Goal: Check status: Check status

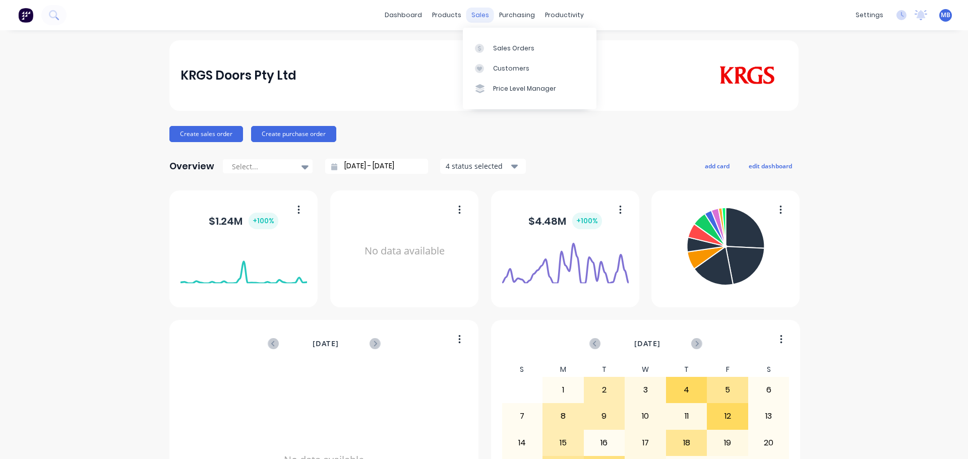
click at [474, 14] on div "sales" at bounding box center [480, 15] width 28 height 15
click at [493, 47] on div "Sales Orders" at bounding box center [513, 48] width 41 height 9
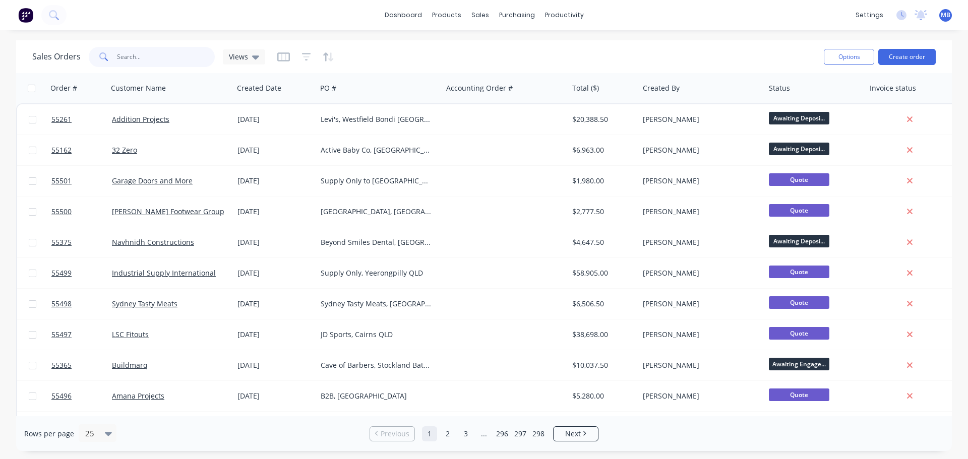
click at [121, 59] on input "text" at bounding box center [166, 57] width 98 height 20
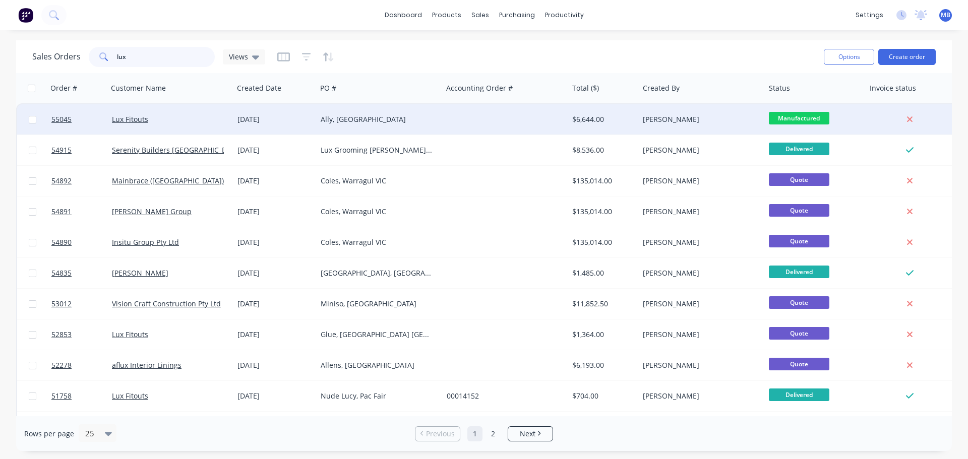
type input "lux"
click at [531, 121] on div at bounding box center [506, 119] width 126 height 30
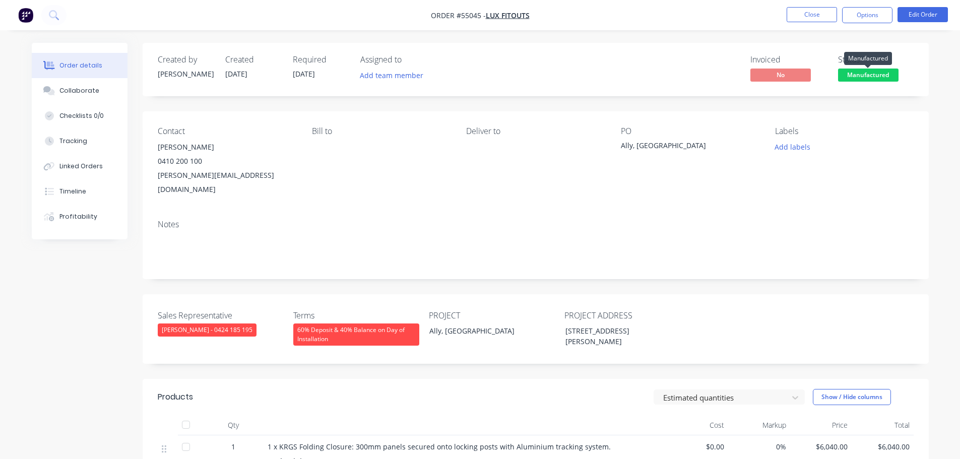
click at [866, 76] on span "Manufactured" at bounding box center [868, 75] width 60 height 13
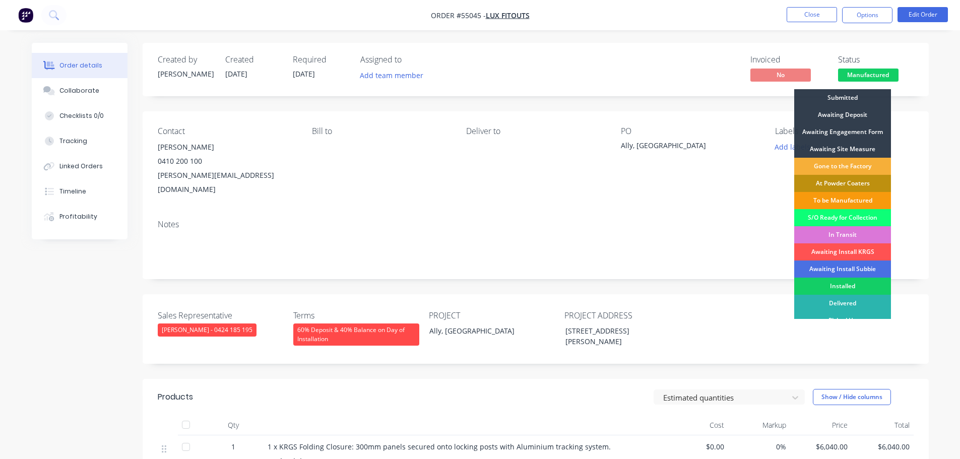
click at [823, 283] on div "Installed" at bounding box center [842, 286] width 97 height 17
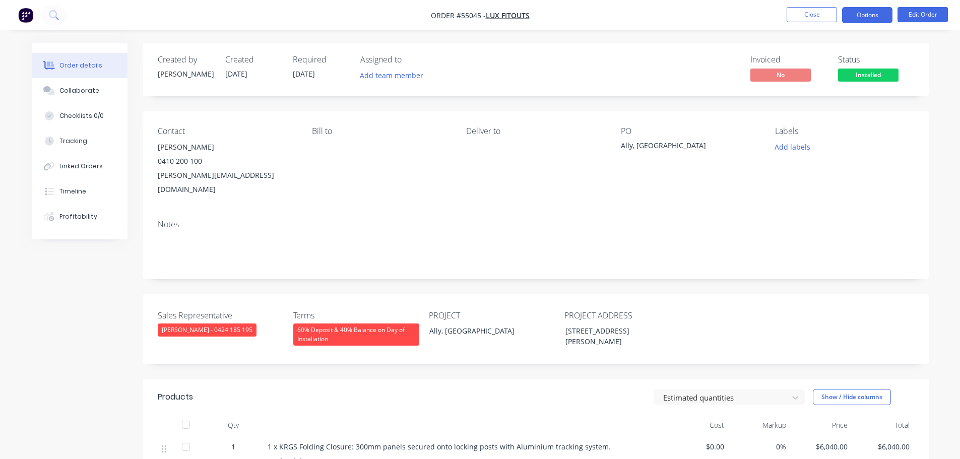
click at [872, 18] on button "Options" at bounding box center [867, 15] width 50 height 16
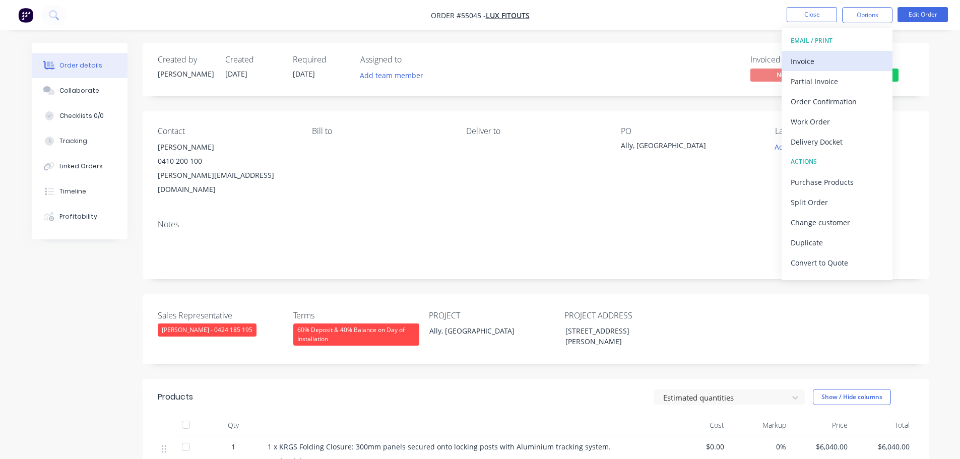
click at [810, 61] on div "Invoice" at bounding box center [837, 61] width 93 height 15
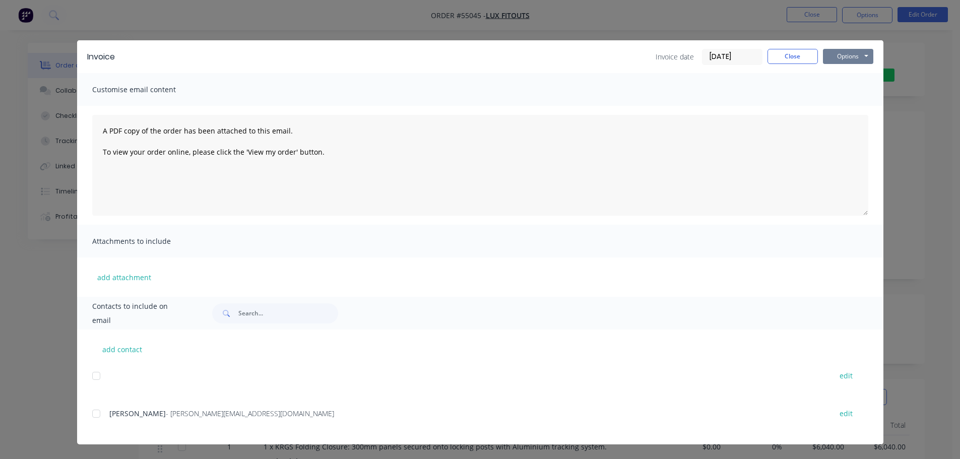
click at [844, 53] on button "Options" at bounding box center [848, 56] width 50 height 15
click at [830, 89] on button "Print" at bounding box center [855, 91] width 65 height 17
click at [799, 57] on button "Close" at bounding box center [793, 56] width 50 height 15
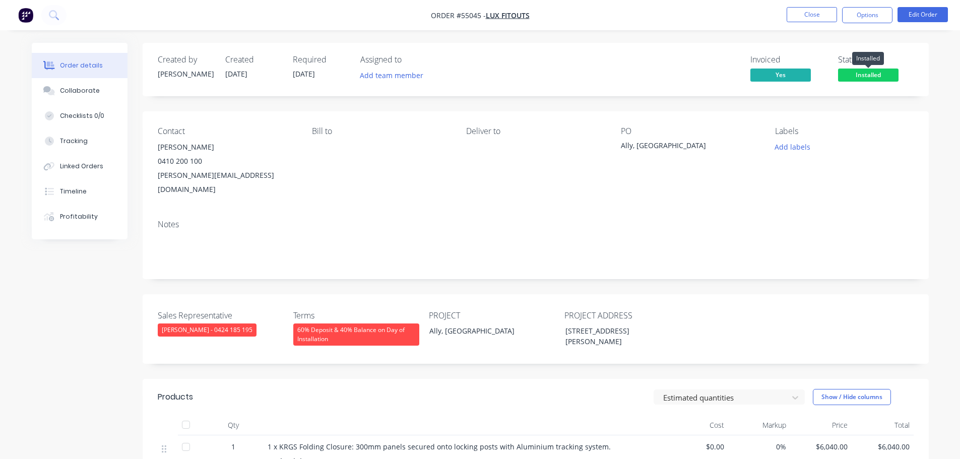
click at [862, 74] on span "Installed" at bounding box center [868, 75] width 60 height 13
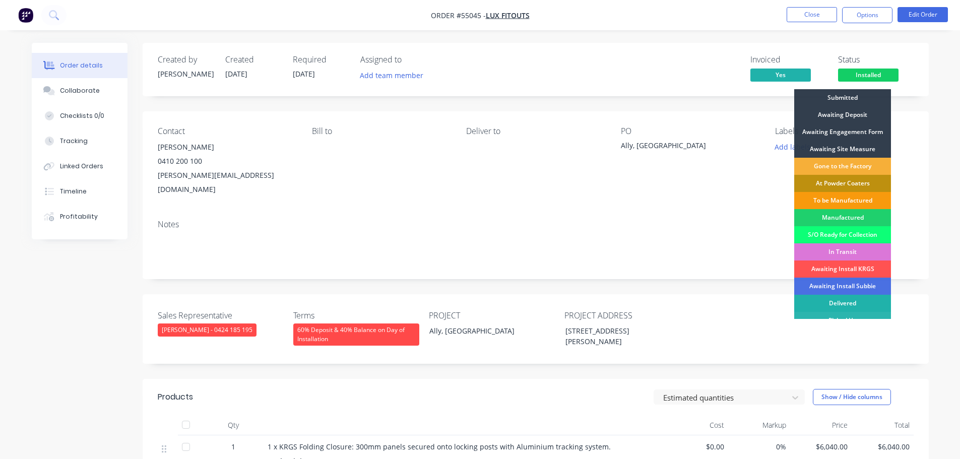
click at [842, 304] on div "Delivered" at bounding box center [842, 303] width 97 height 17
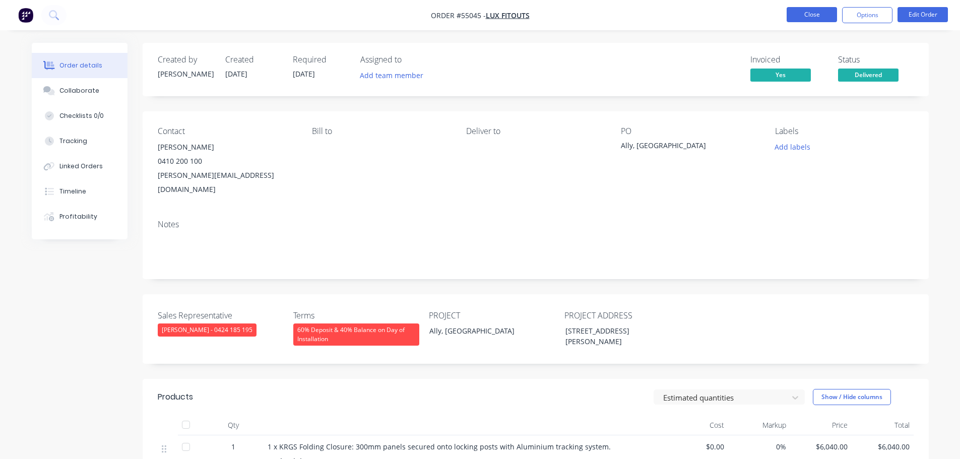
click at [809, 17] on button "Close" at bounding box center [812, 14] width 50 height 15
